Goal: Information Seeking & Learning: Learn about a topic

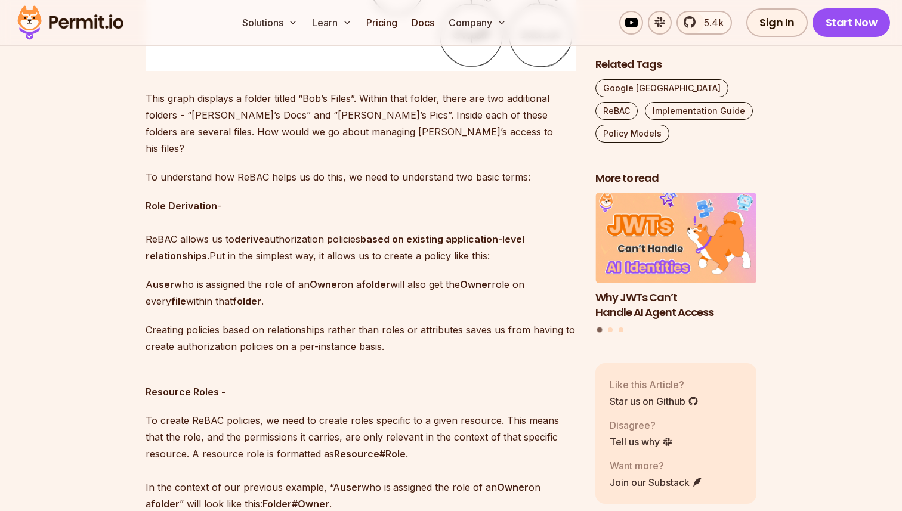
scroll to position [1627, 0]
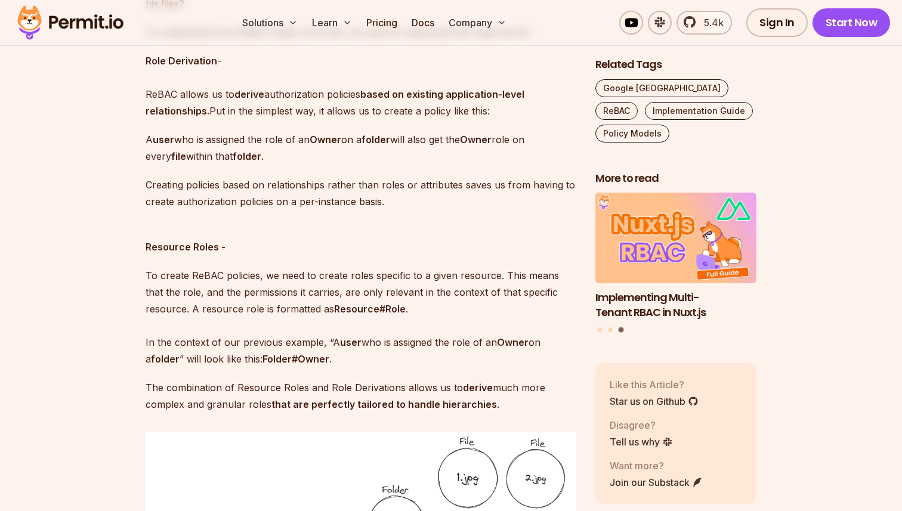
scroll to position [1764, 0]
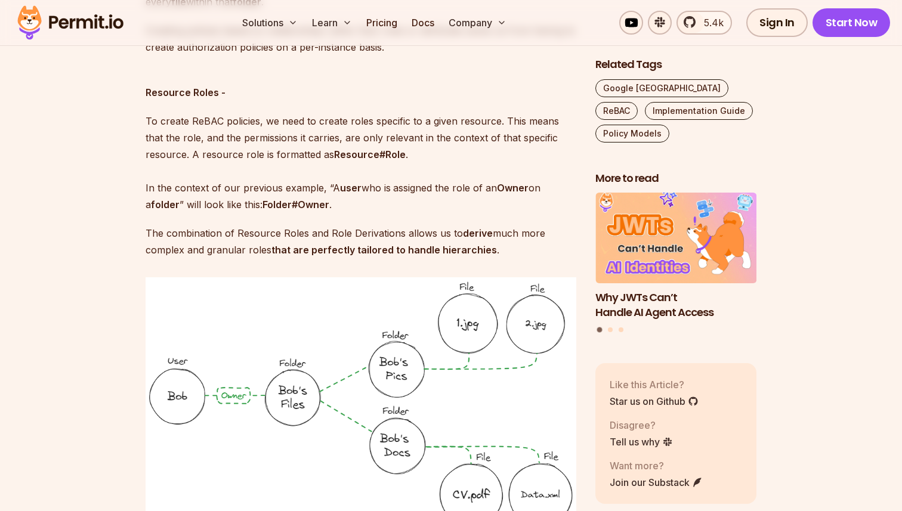
scroll to position [1922, 0]
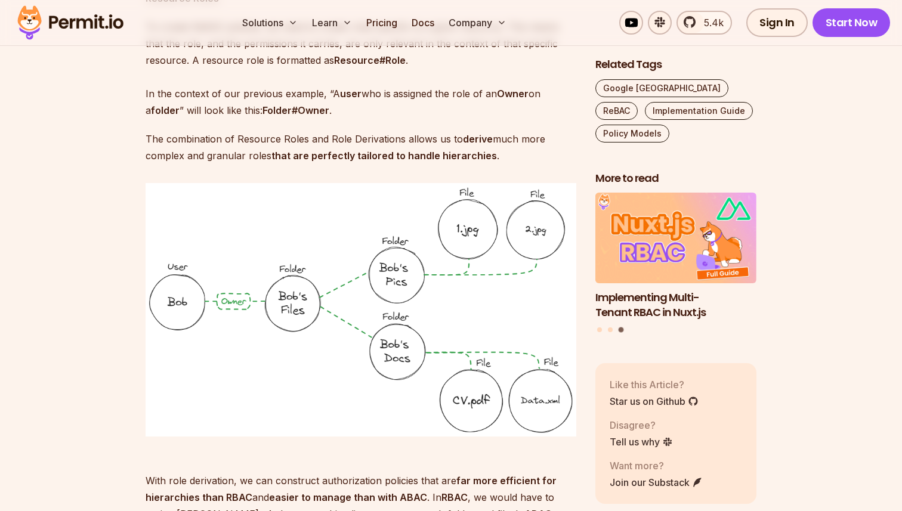
scroll to position [2015, 0]
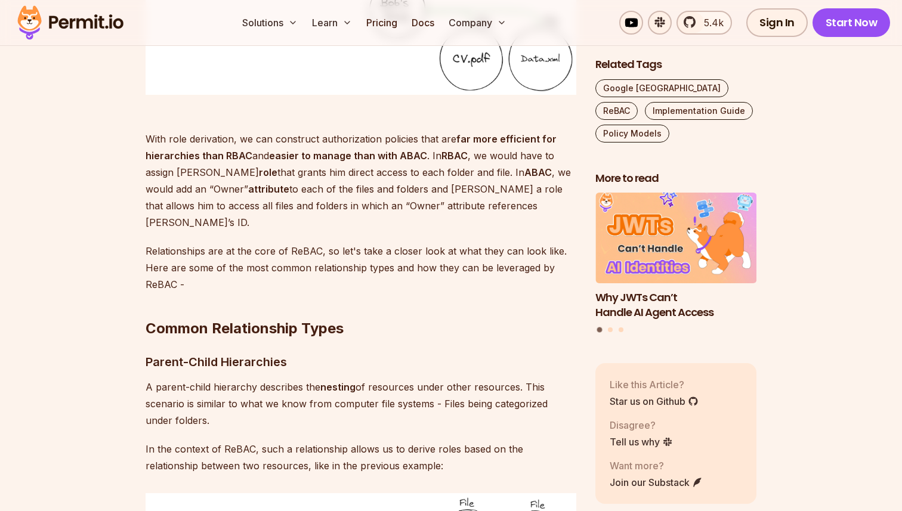
scroll to position [2368, 0]
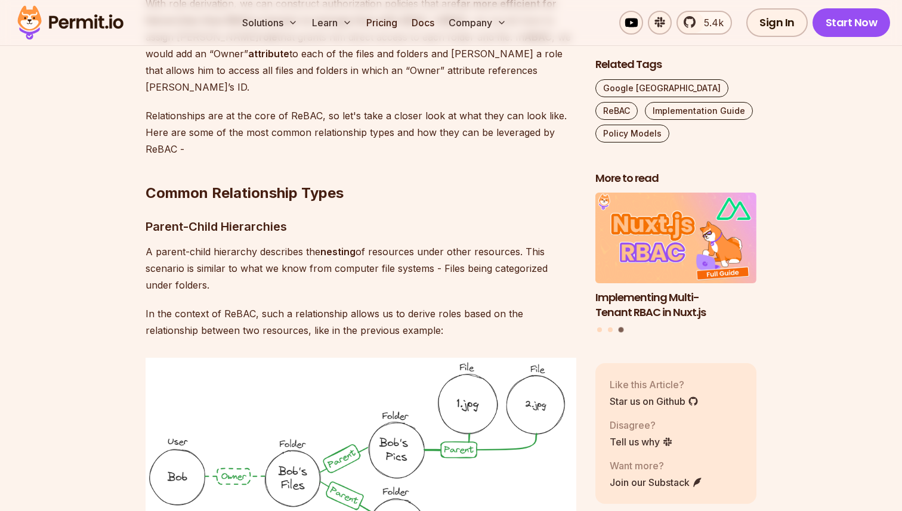
scroll to position [2487, 0]
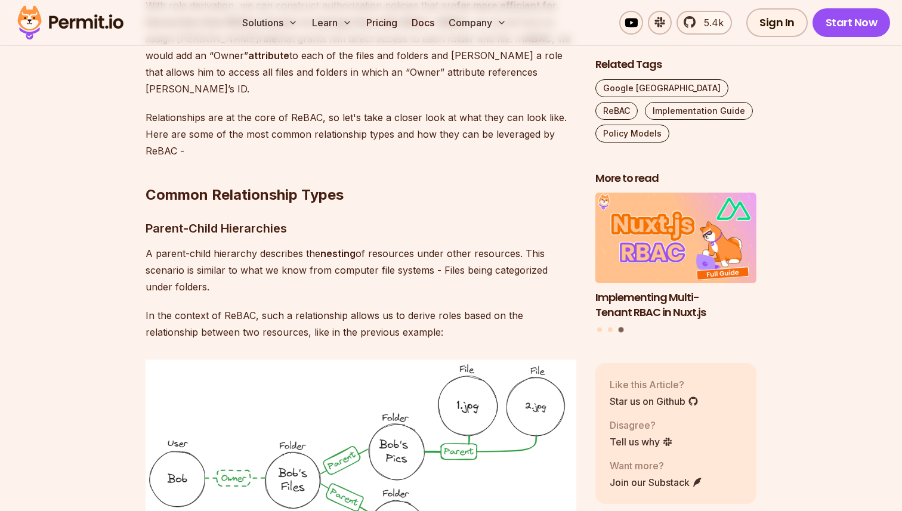
click at [302, 109] on p "Relationships are at the core of ReBAC, so let's take a closer look at what the…" at bounding box center [361, 134] width 431 height 50
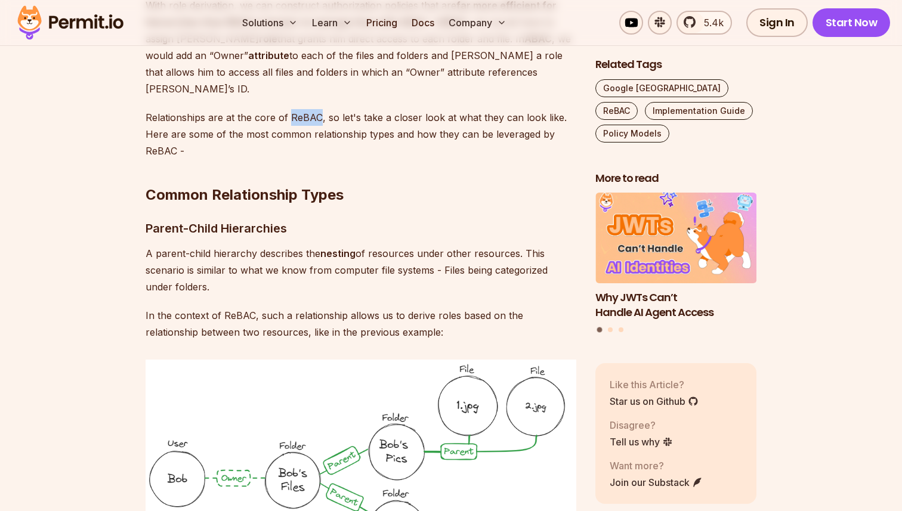
copy p "ReBAC"
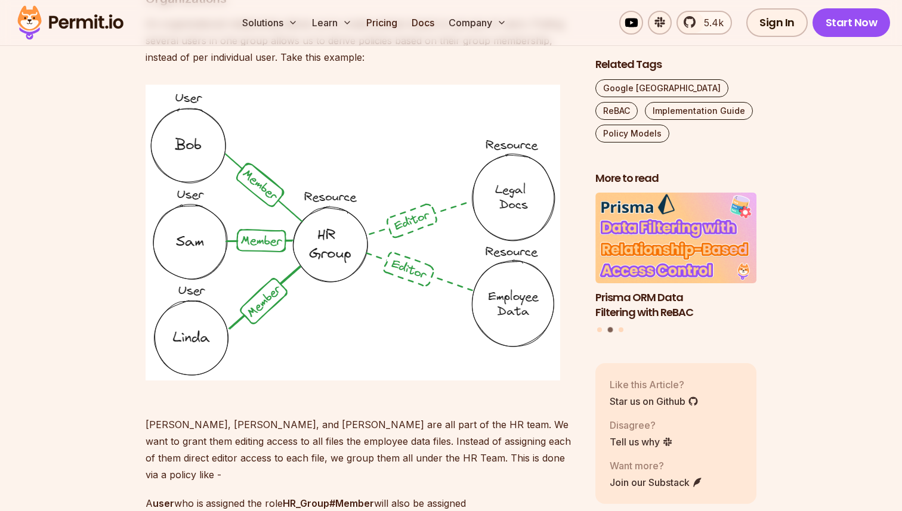
scroll to position [3287, 0]
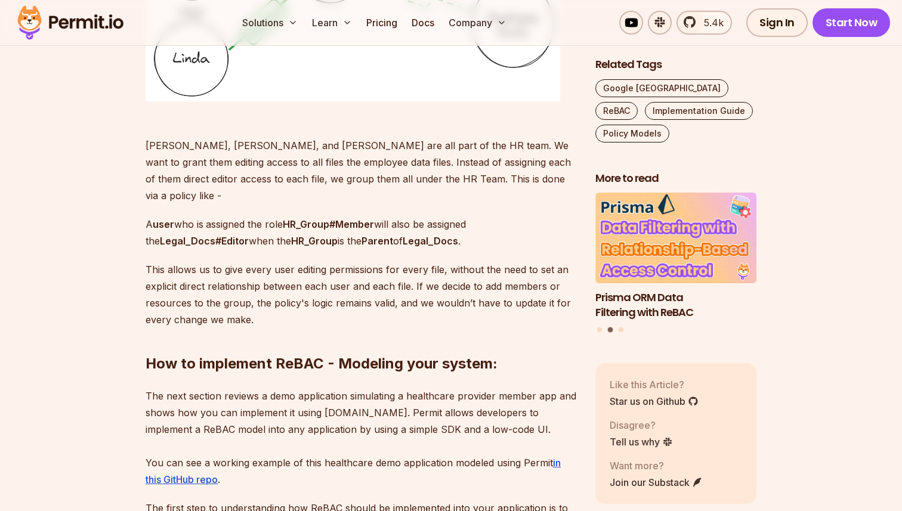
scroll to position [3557, 0]
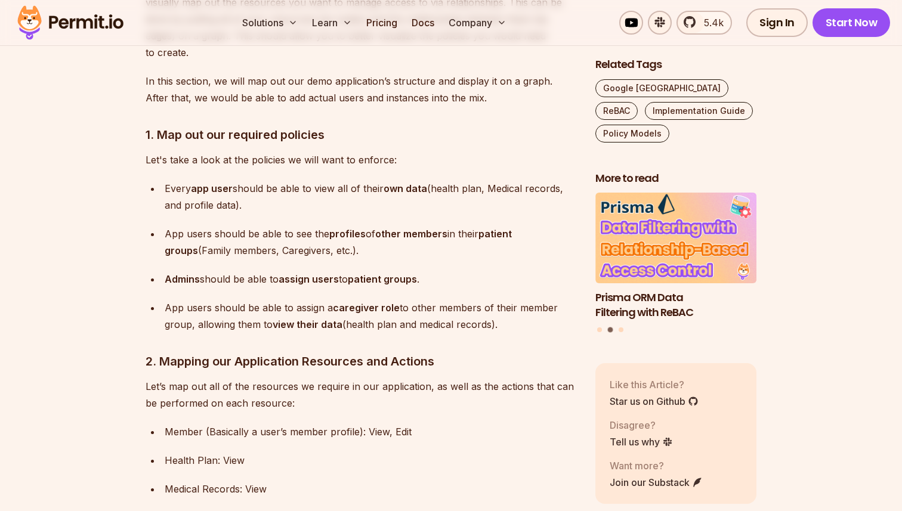
scroll to position [4060, 0]
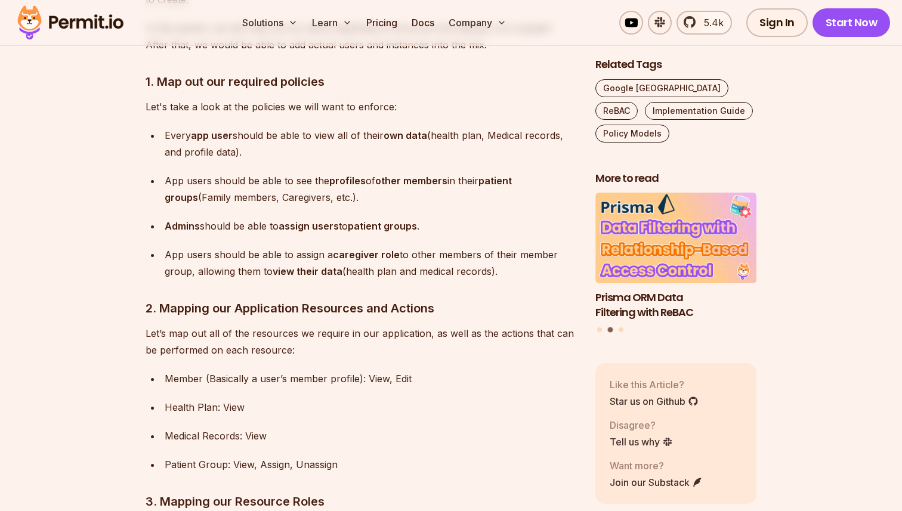
scroll to position [4113, 0]
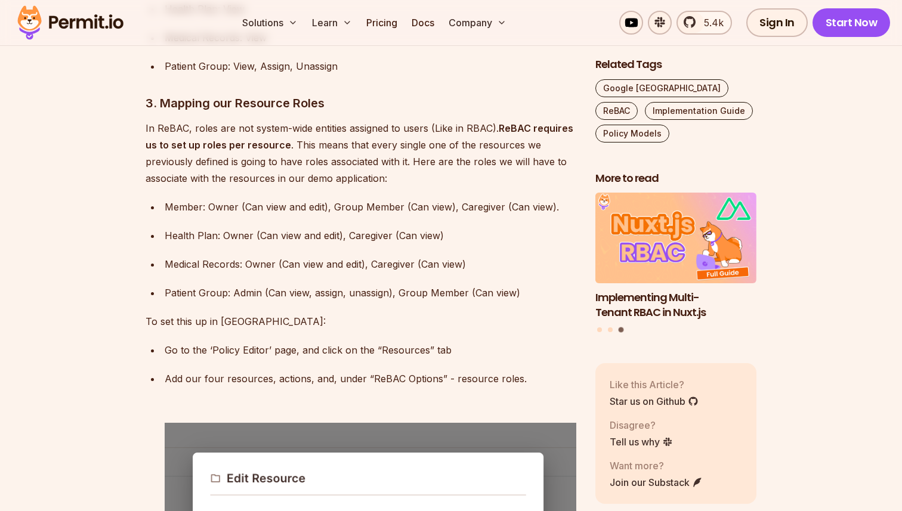
scroll to position [4529, 0]
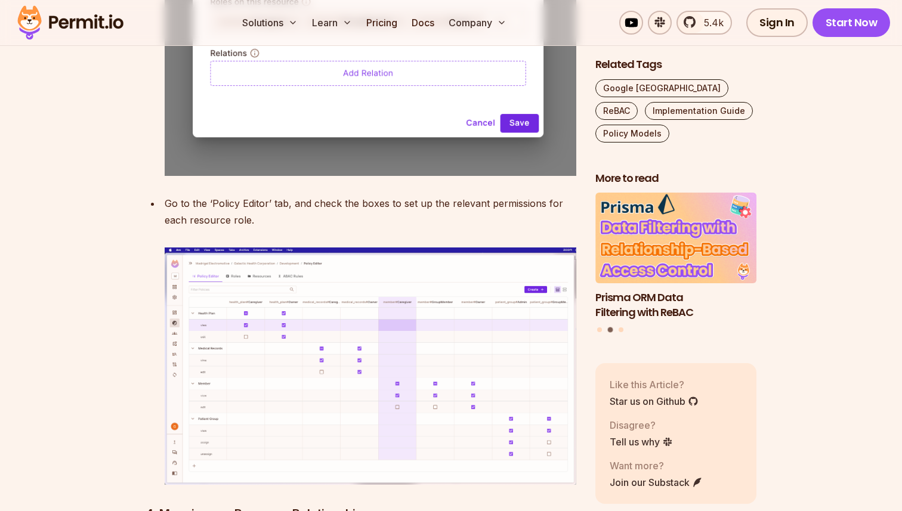
scroll to position [5431, 0]
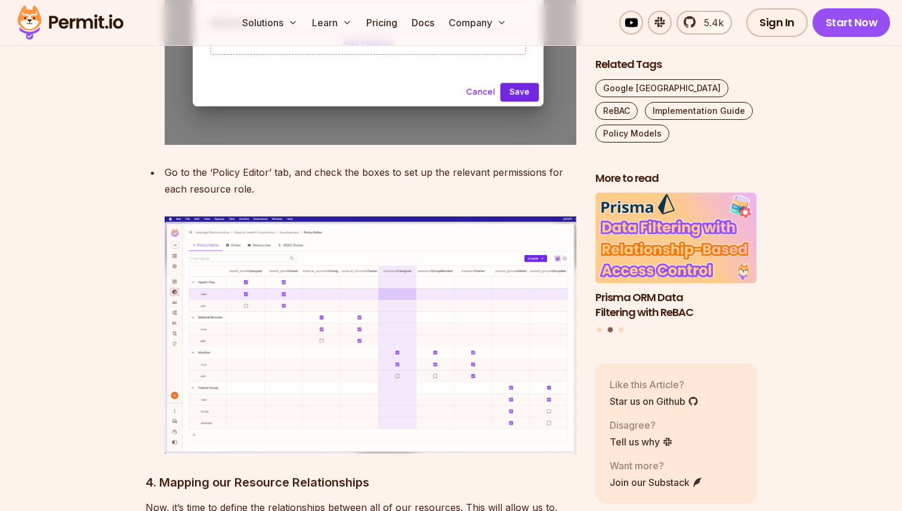
scroll to position [5441, 0]
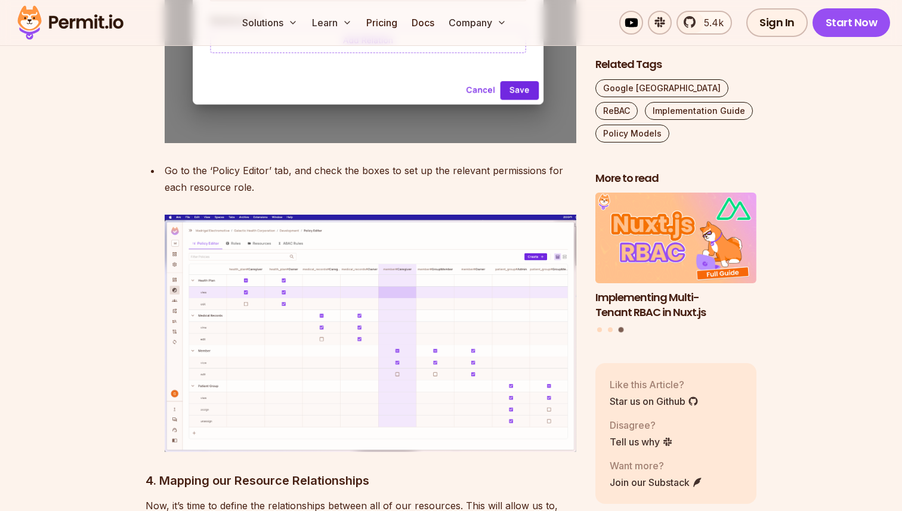
click at [289, 224] on img at bounding box center [371, 333] width 412 height 237
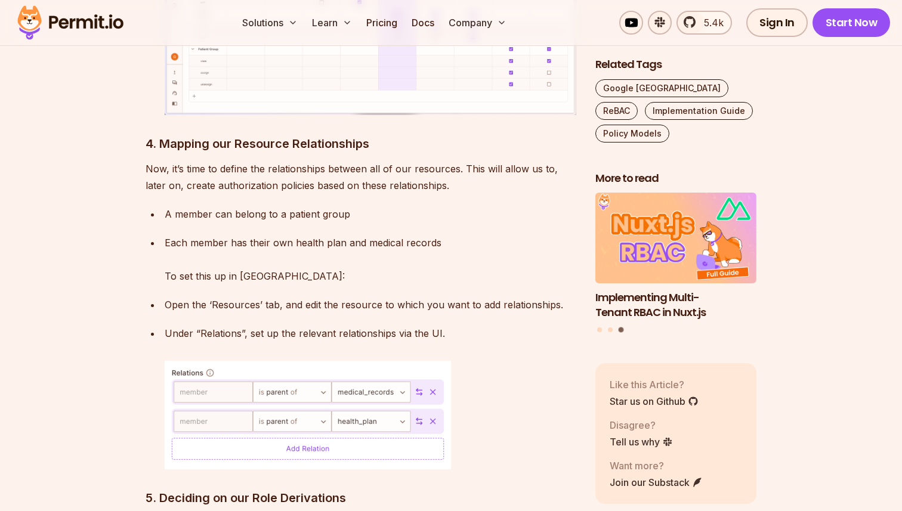
scroll to position [5779, 0]
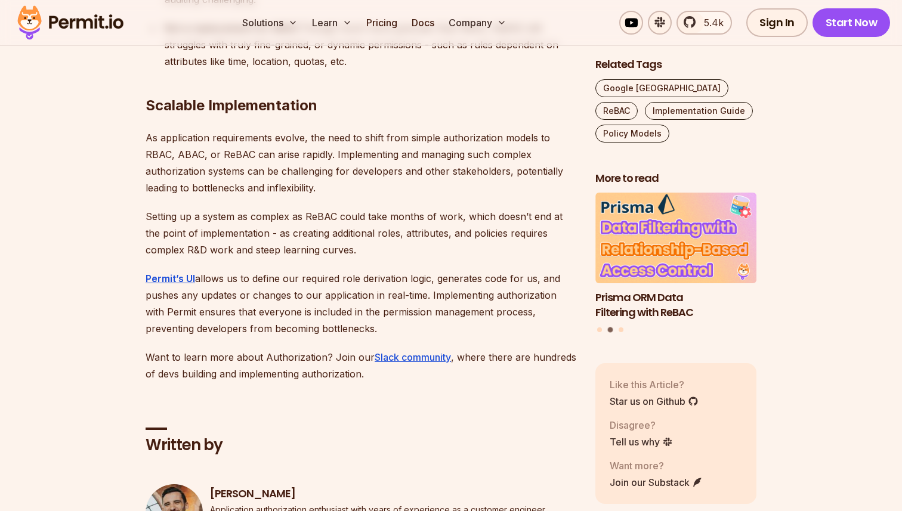
scroll to position [9017, 0]
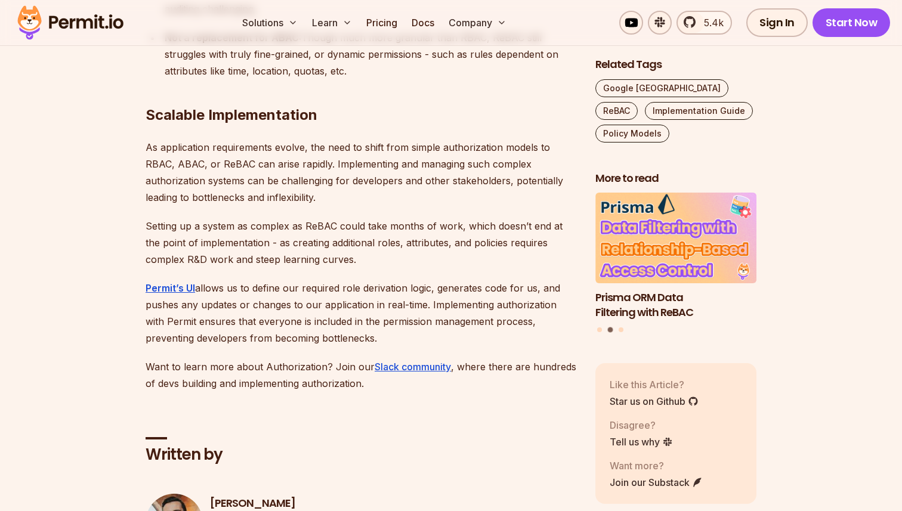
click at [100, 20] on img at bounding box center [70, 22] width 117 height 41
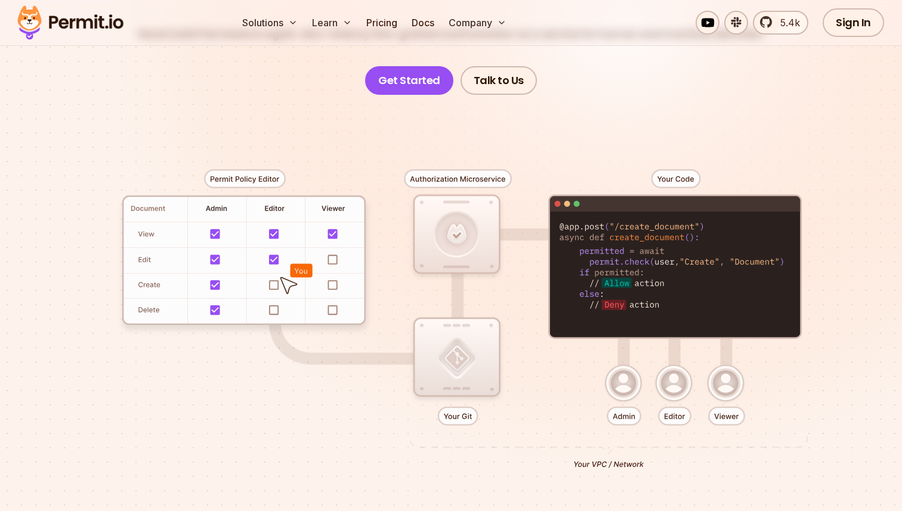
scroll to position [201, 0]
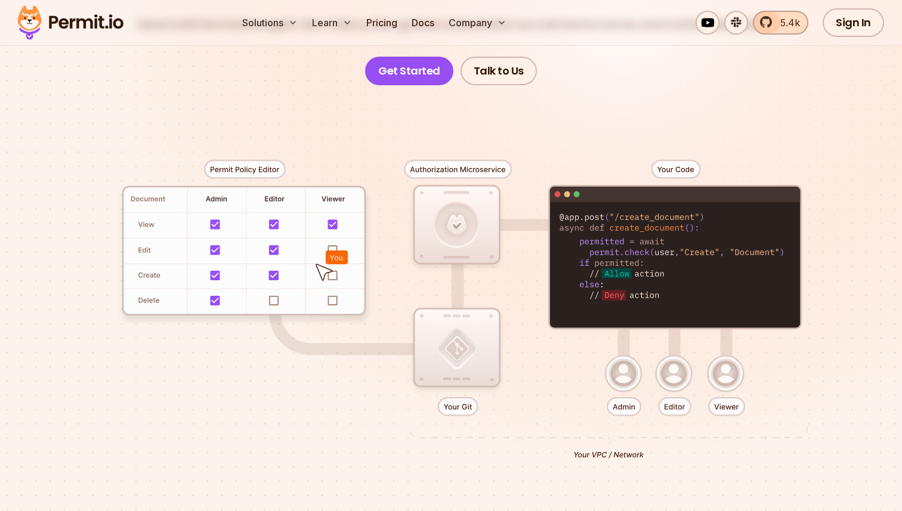
click at [780, 20] on span "5.4k" at bounding box center [786, 23] width 27 height 14
